Goal: Information Seeking & Learning: Learn about a topic

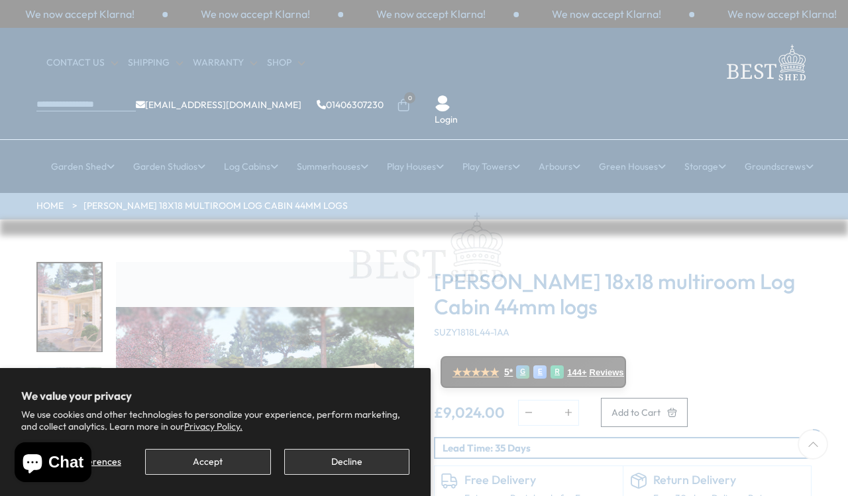
scroll to position [97, 0]
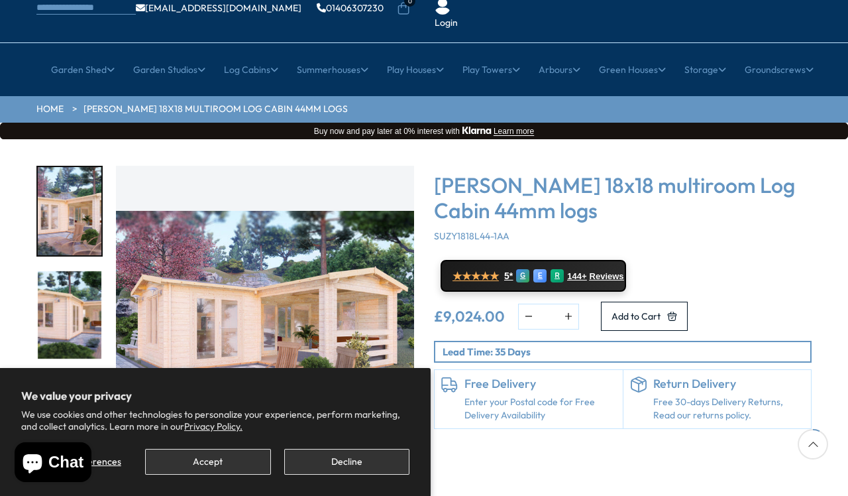
click at [351, 459] on button "Decline" at bounding box center [346, 462] width 125 height 26
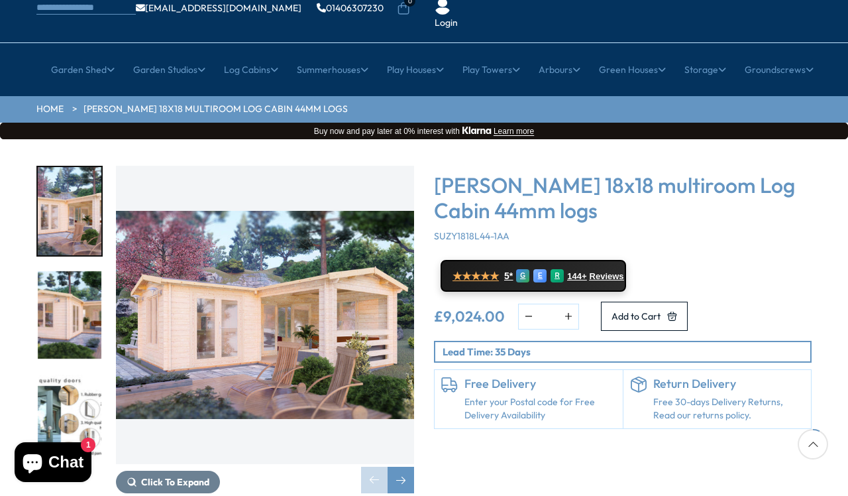
click at [280, 286] on img "1 / 7" at bounding box center [265, 315] width 298 height 298
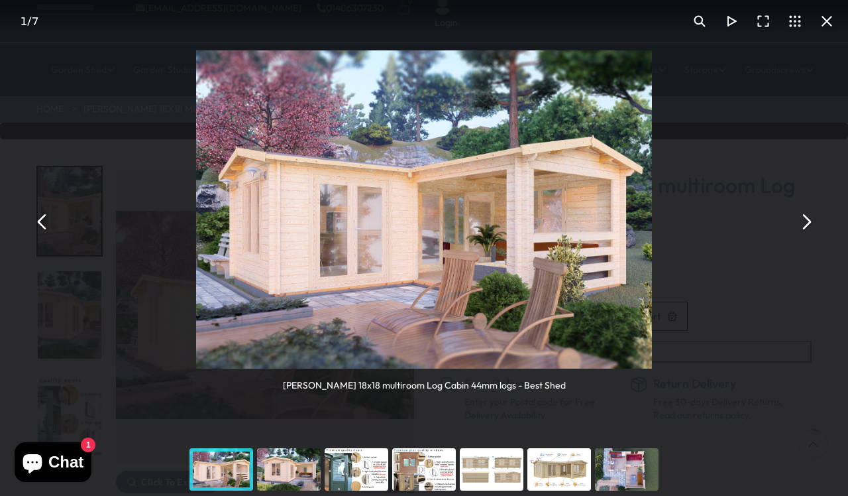
click at [804, 218] on button "You can close this modal content with the ESC key" at bounding box center [806, 221] width 32 height 32
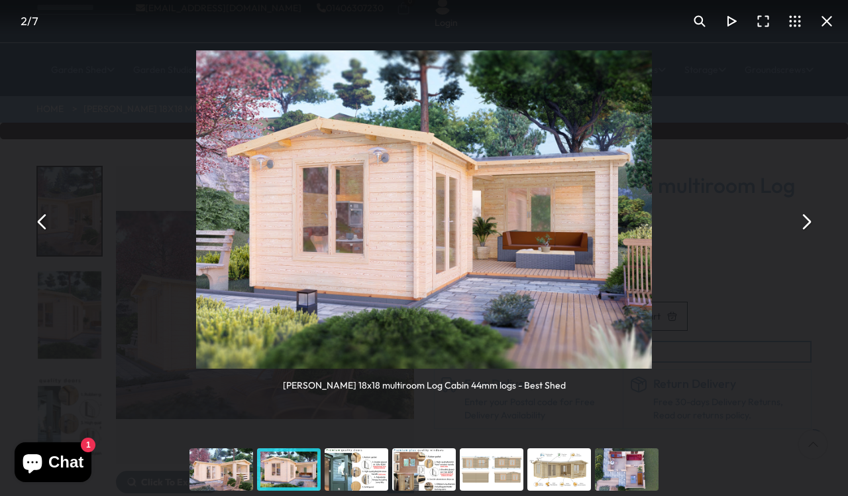
click at [805, 210] on button "You can close this modal content with the ESC key" at bounding box center [806, 221] width 32 height 32
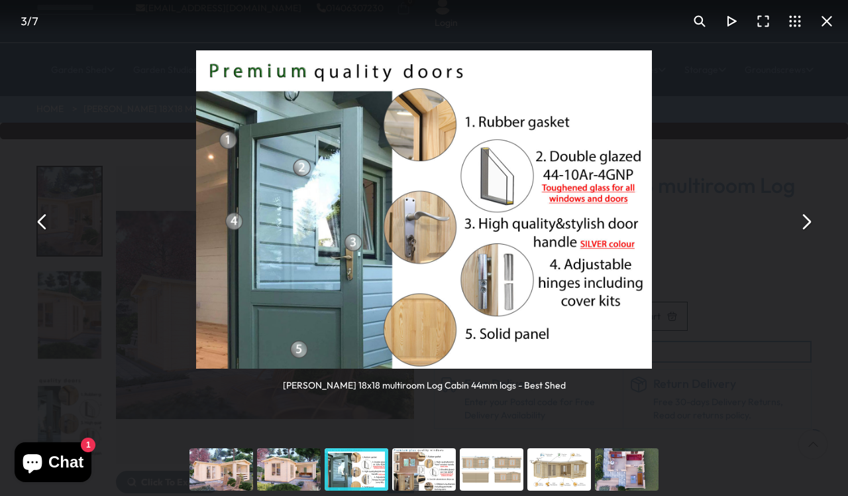
click at [801, 215] on button "You can close this modal content with the ESC key" at bounding box center [806, 221] width 32 height 32
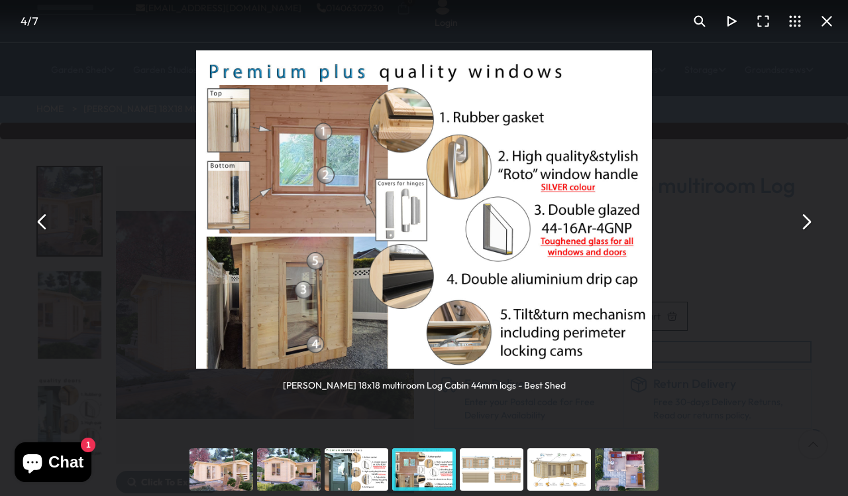
click at [810, 218] on button "You can close this modal content with the ESC key" at bounding box center [806, 221] width 32 height 32
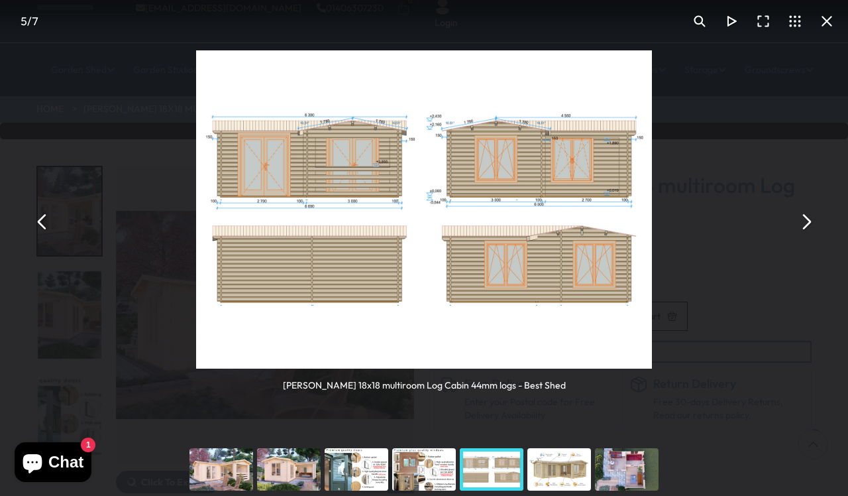
click at [811, 220] on button "You can close this modal content with the ESC key" at bounding box center [806, 221] width 32 height 32
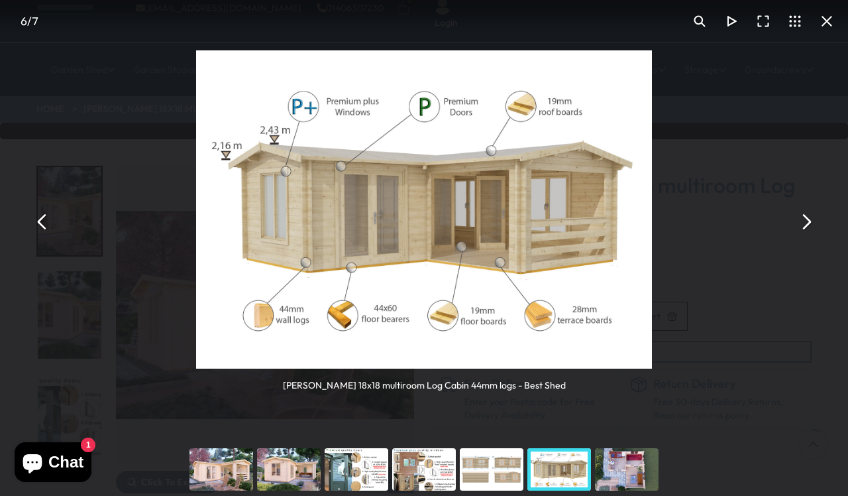
click at [806, 221] on button "You can close this modal content with the ESC key" at bounding box center [806, 221] width 32 height 32
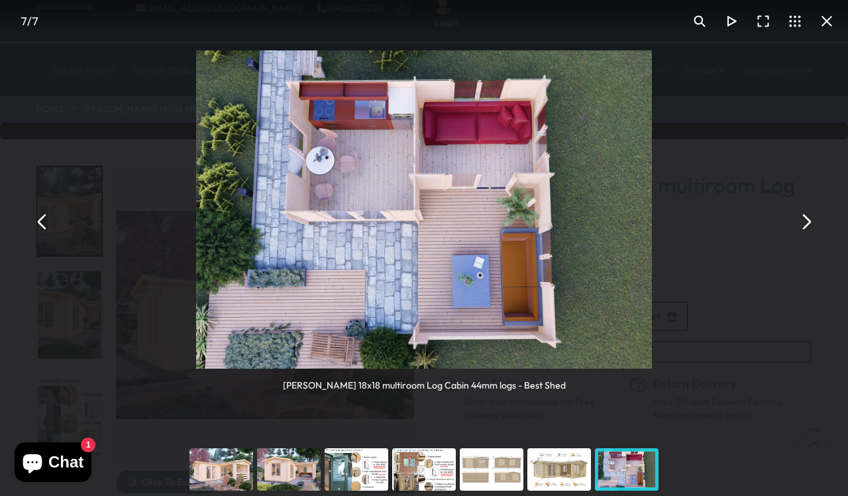
click at [810, 209] on button "You can close this modal content with the ESC key" at bounding box center [806, 221] width 32 height 32
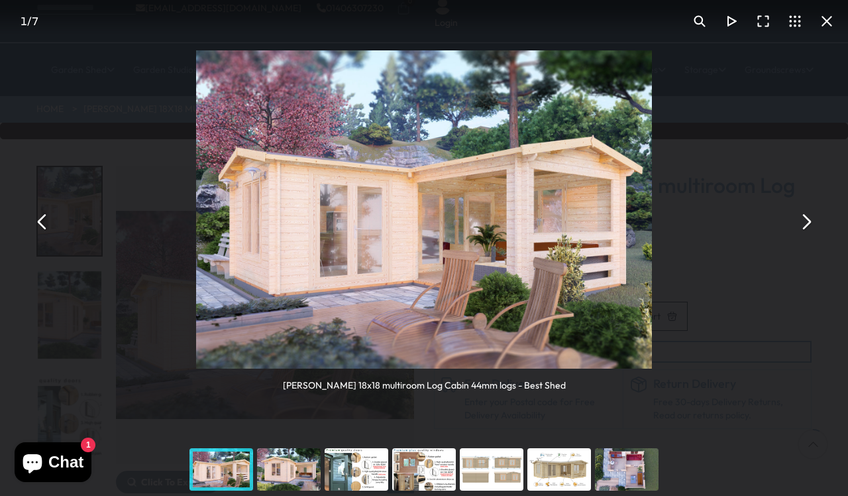
click at [822, 217] on div "[PERSON_NAME] 18x18 multiroom Log Cabin 44mm logs - Best Shed" at bounding box center [424, 221] width 848 height 443
